Goal: Task Accomplishment & Management: Use online tool/utility

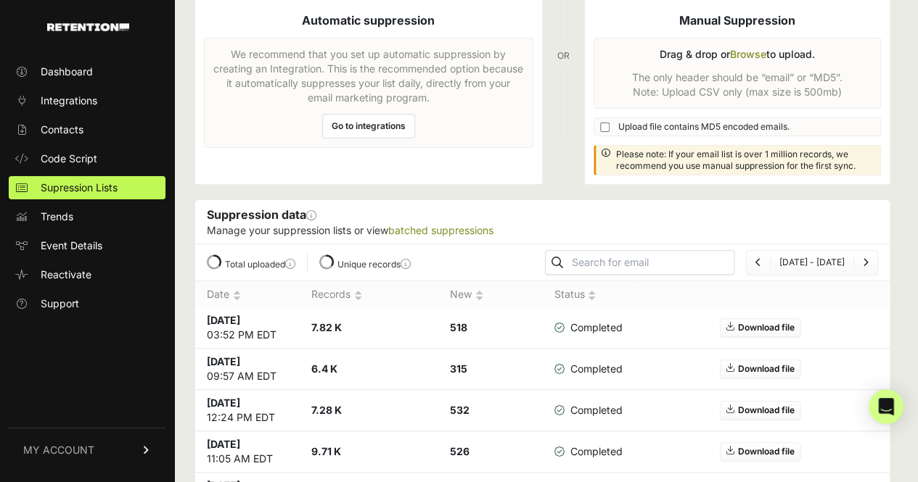
scroll to position [145, 0]
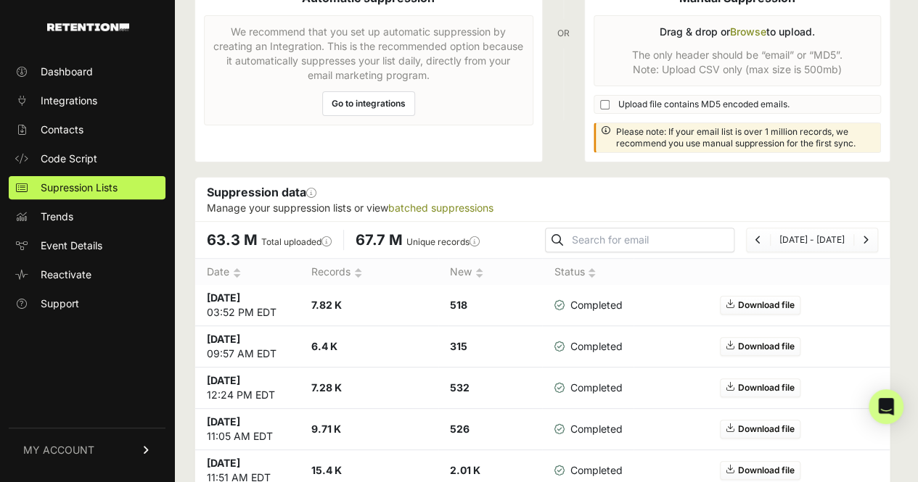
click at [178, 23] on div "Suppression lists Recommended Option Automatic suppression We recommend that yo…" at bounding box center [542, 459] width 736 height 1209
click at [759, 36] on label at bounding box center [737, 33] width 305 height 257
click at [0, 0] on input "file" at bounding box center [0, 0] width 0 height 0
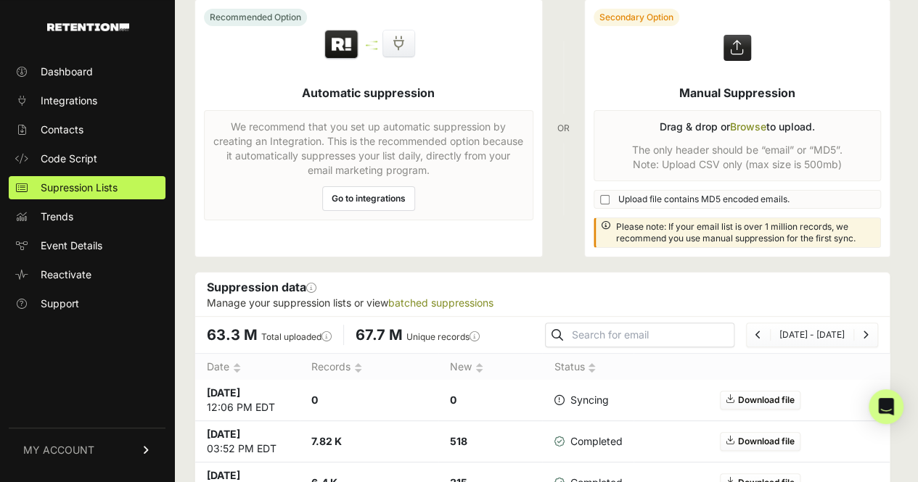
scroll to position [145, 0]
